Goal: Use online tool/utility

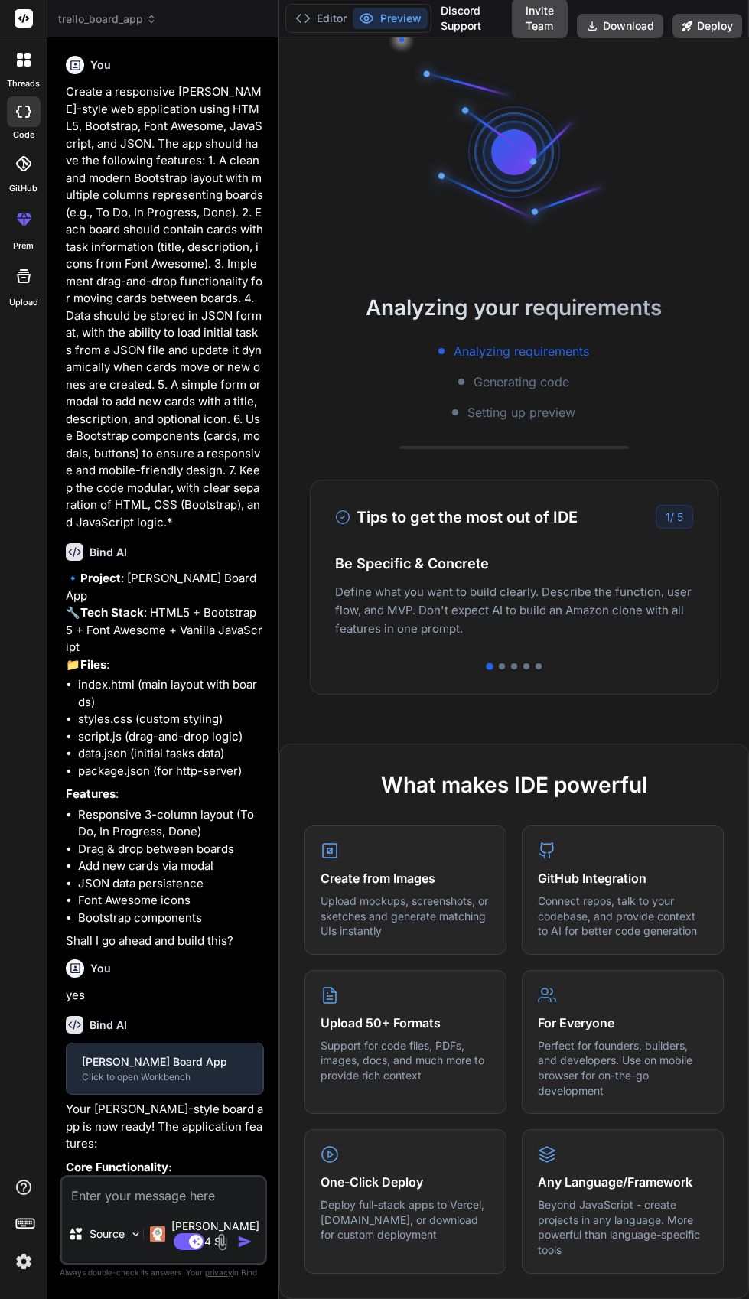
type textarea "x"
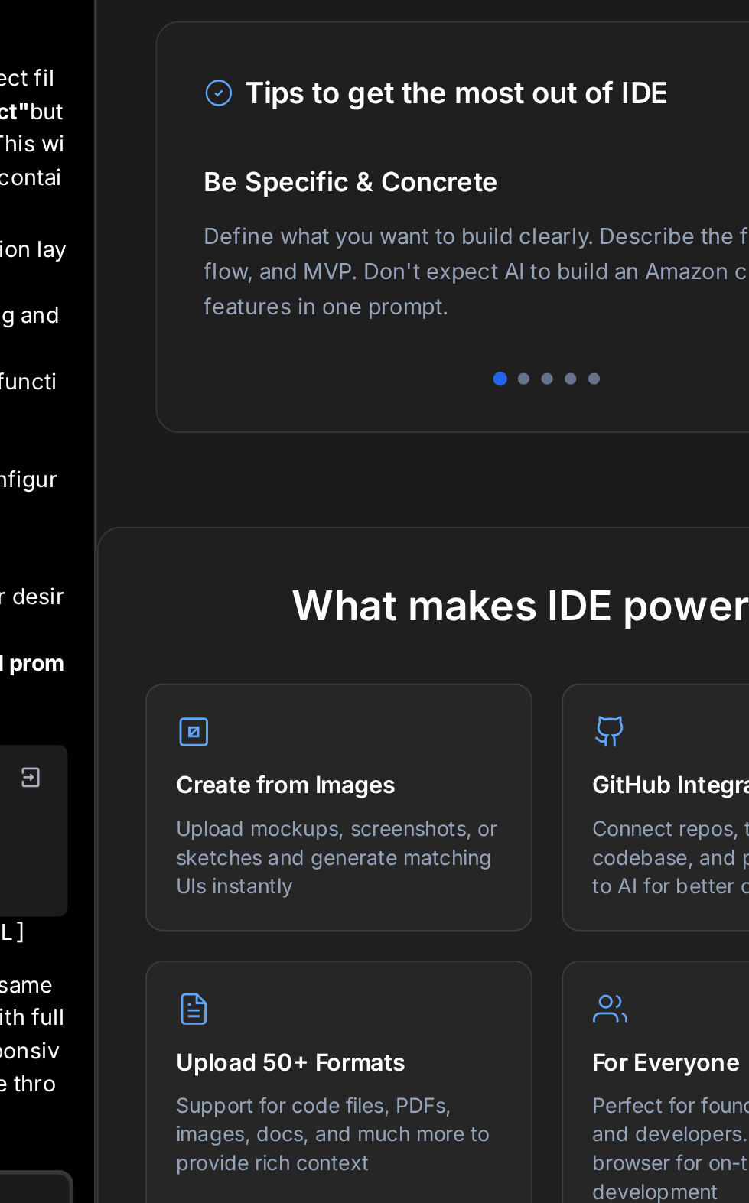
scroll to position [245, 0]
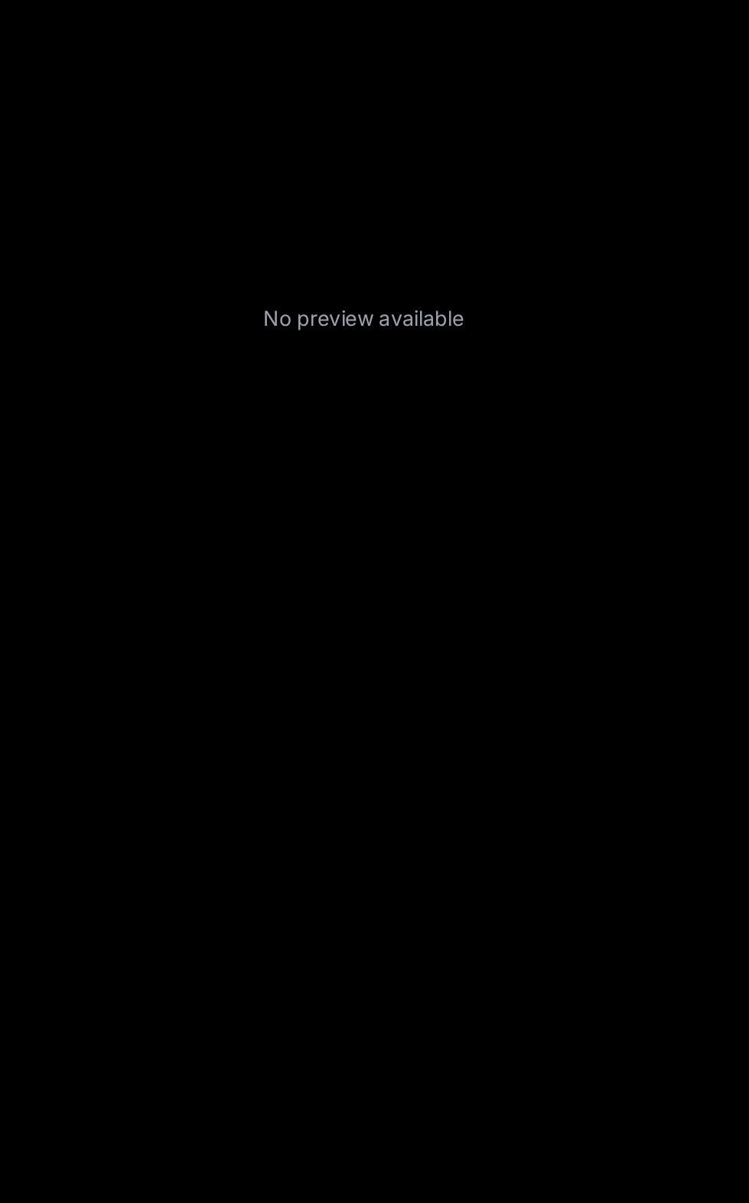
type textarea "x"
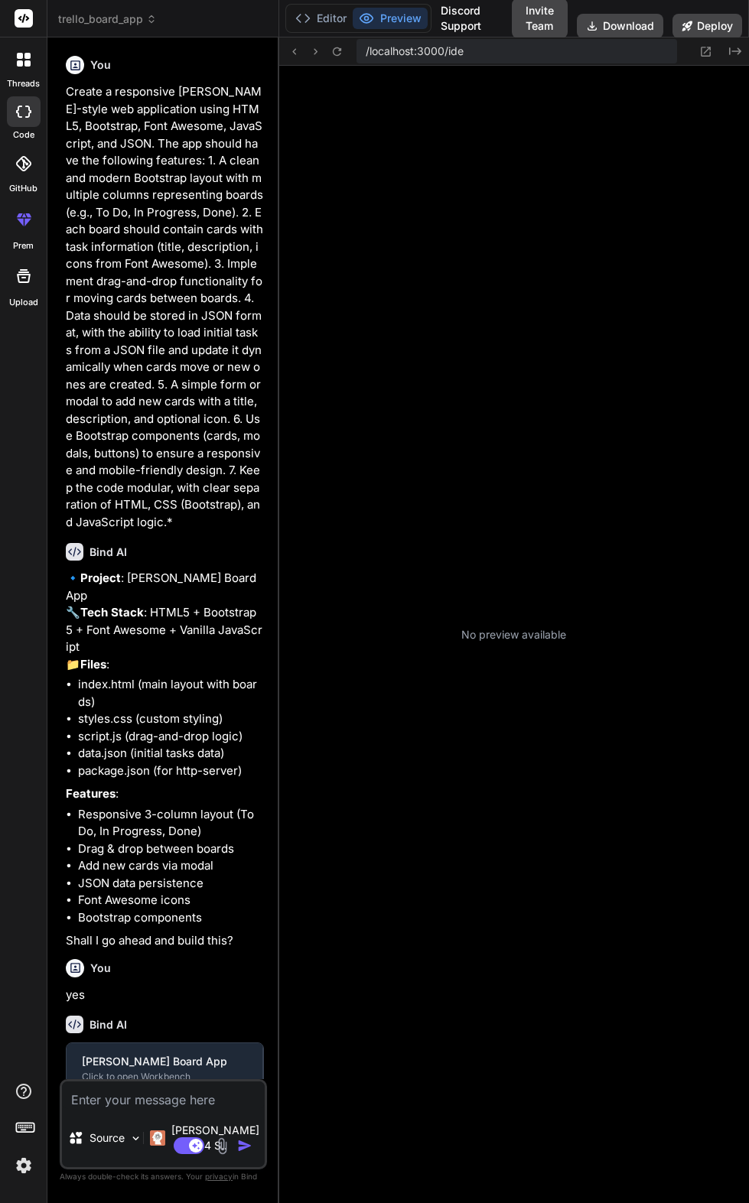
type textarea "x"
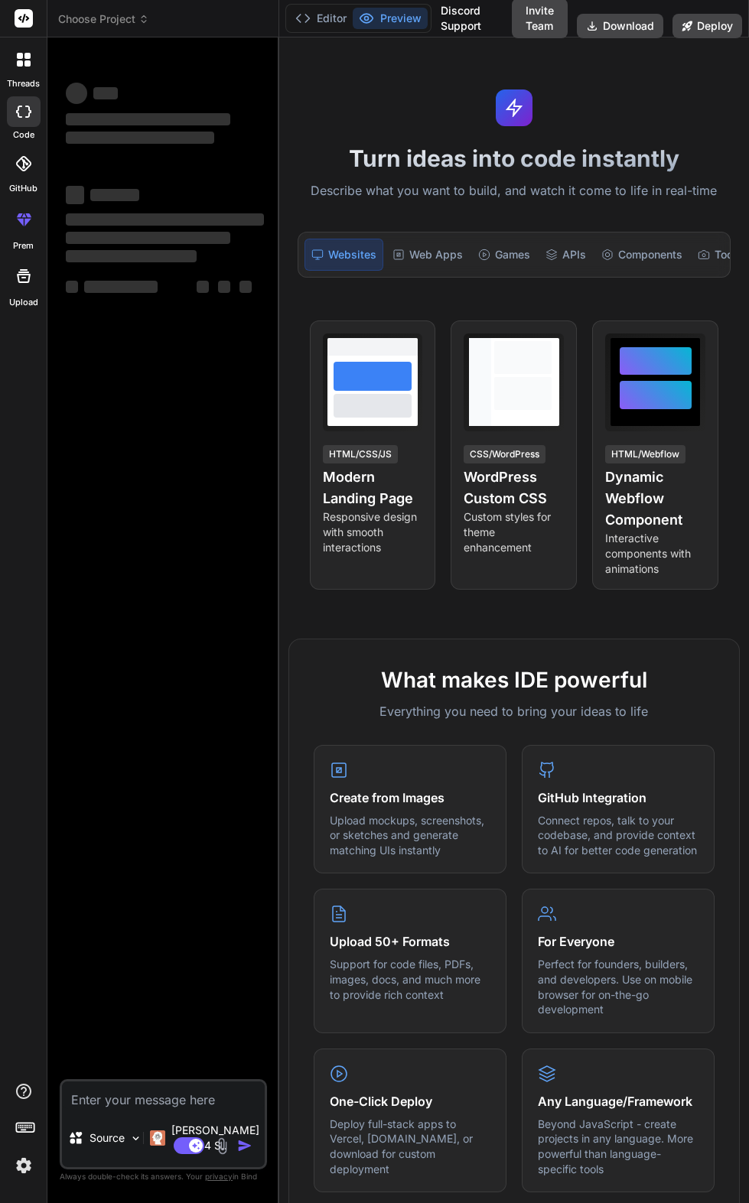
type textarea "x"
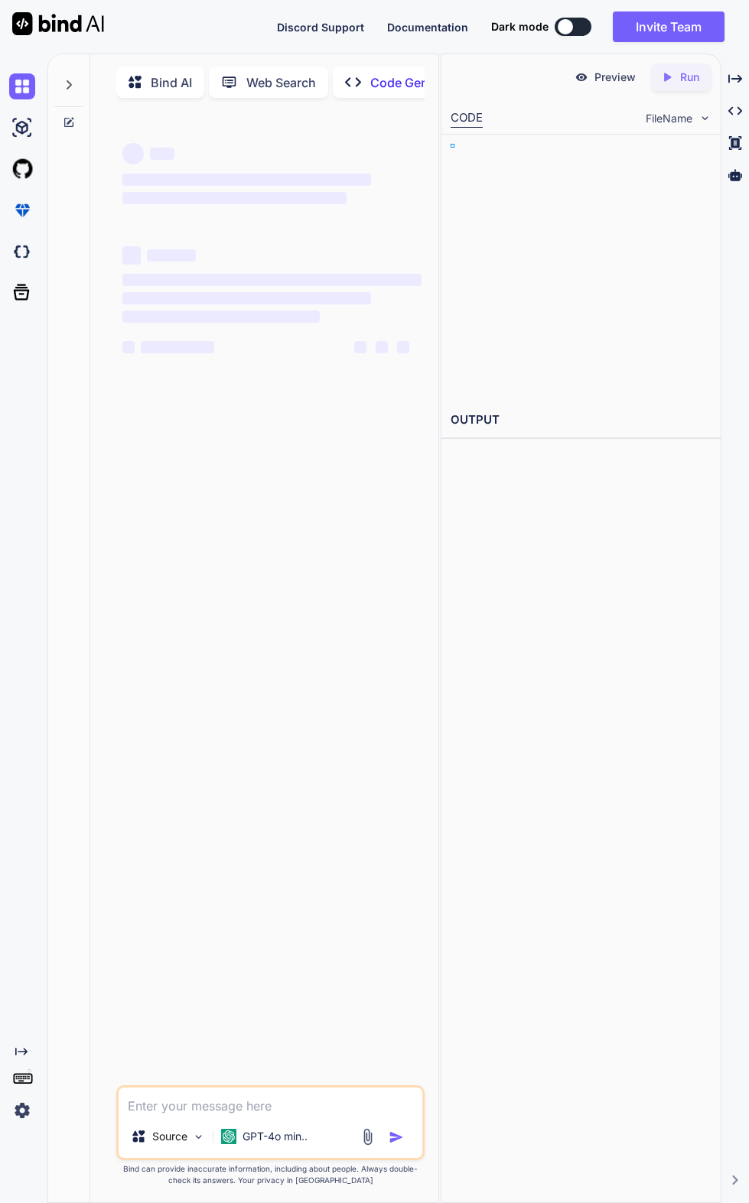
type textarea "x"
